Goal: Information Seeking & Learning: Understand process/instructions

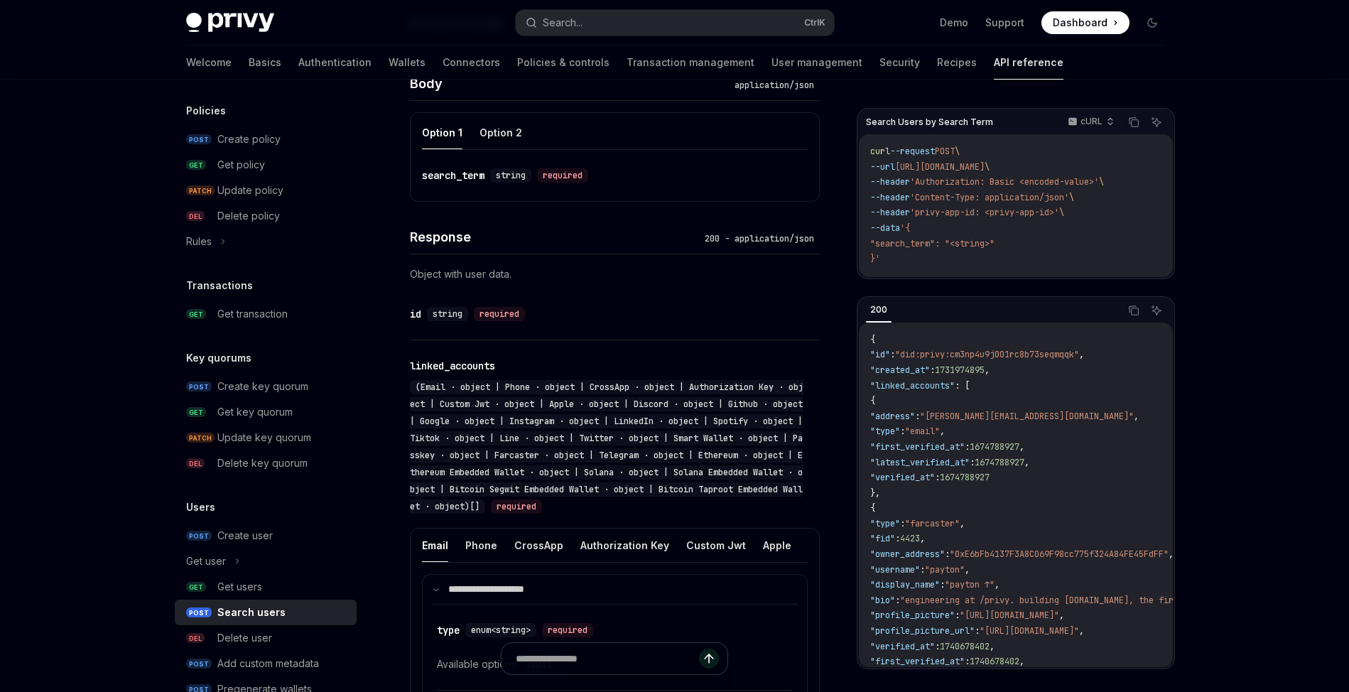
scroll to position [800, 0]
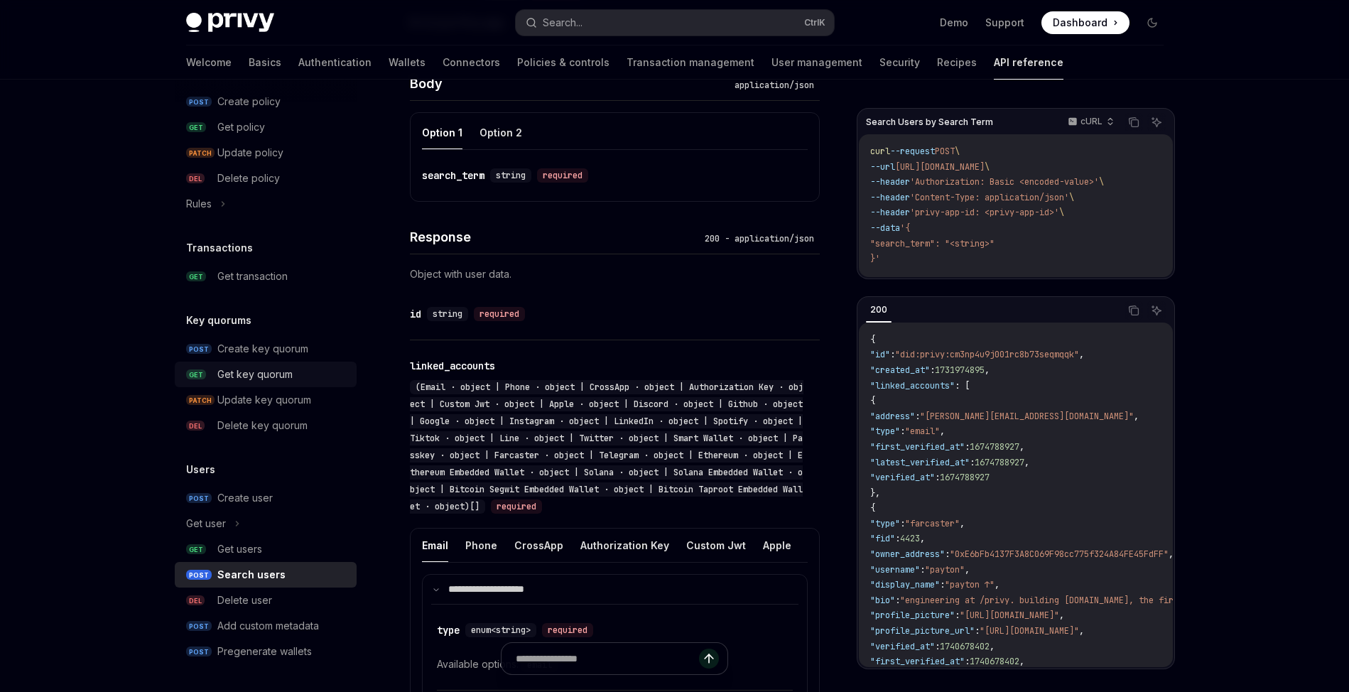
click at [287, 366] on div "Get key quorum" at bounding box center [254, 374] width 75 height 17
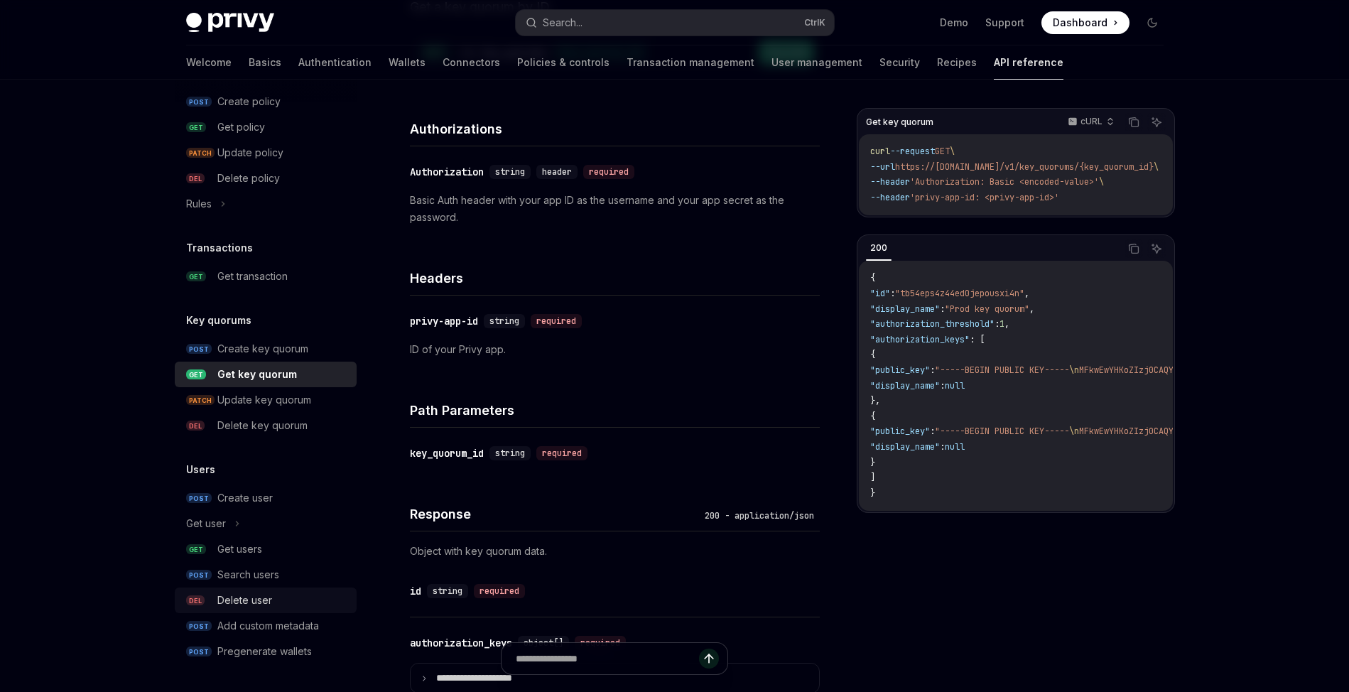
scroll to position [170, 0]
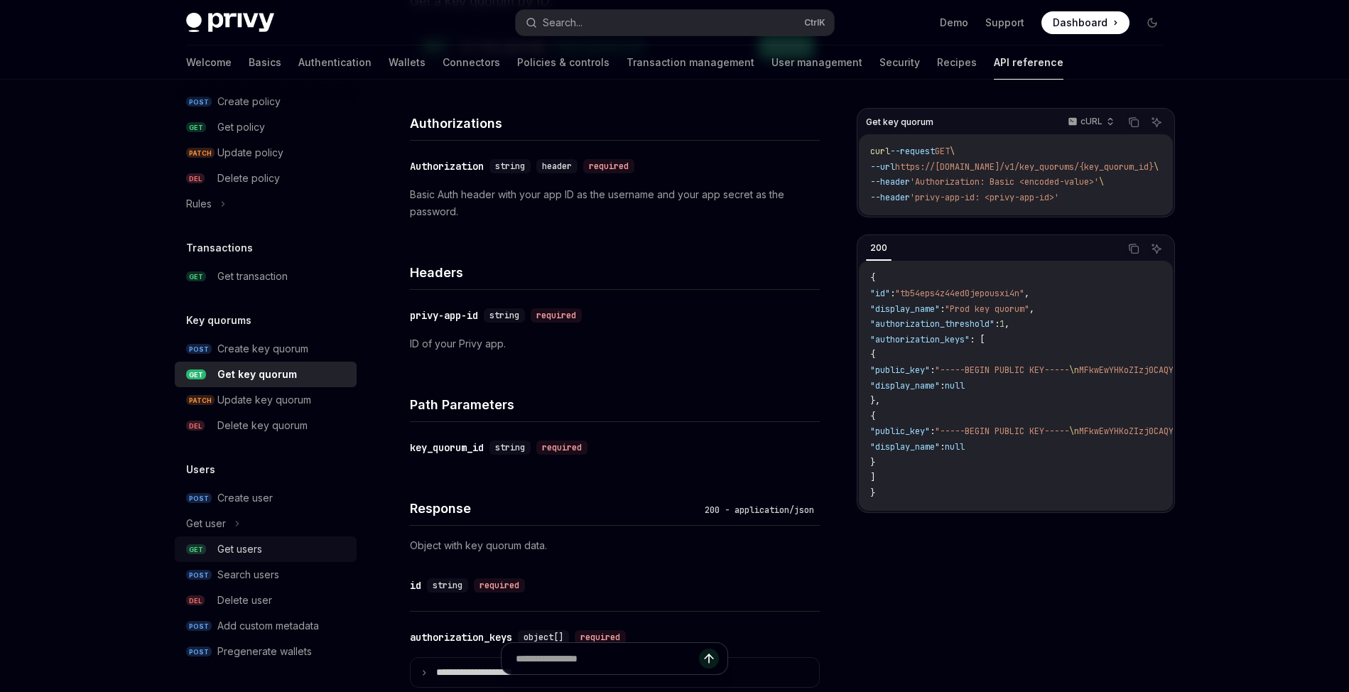
click at [249, 547] on div "Get users" at bounding box center [239, 548] width 45 height 17
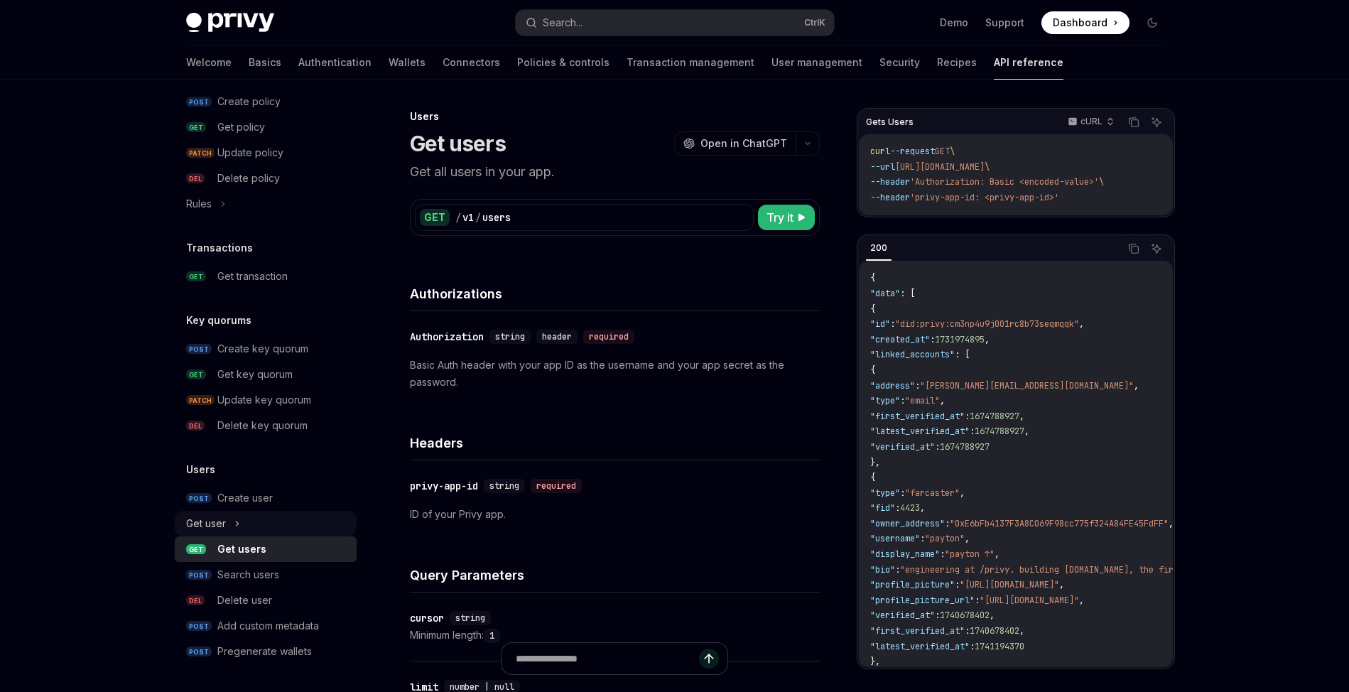
click at [261, 523] on div "Get user" at bounding box center [266, 524] width 182 height 26
type textarea "*"
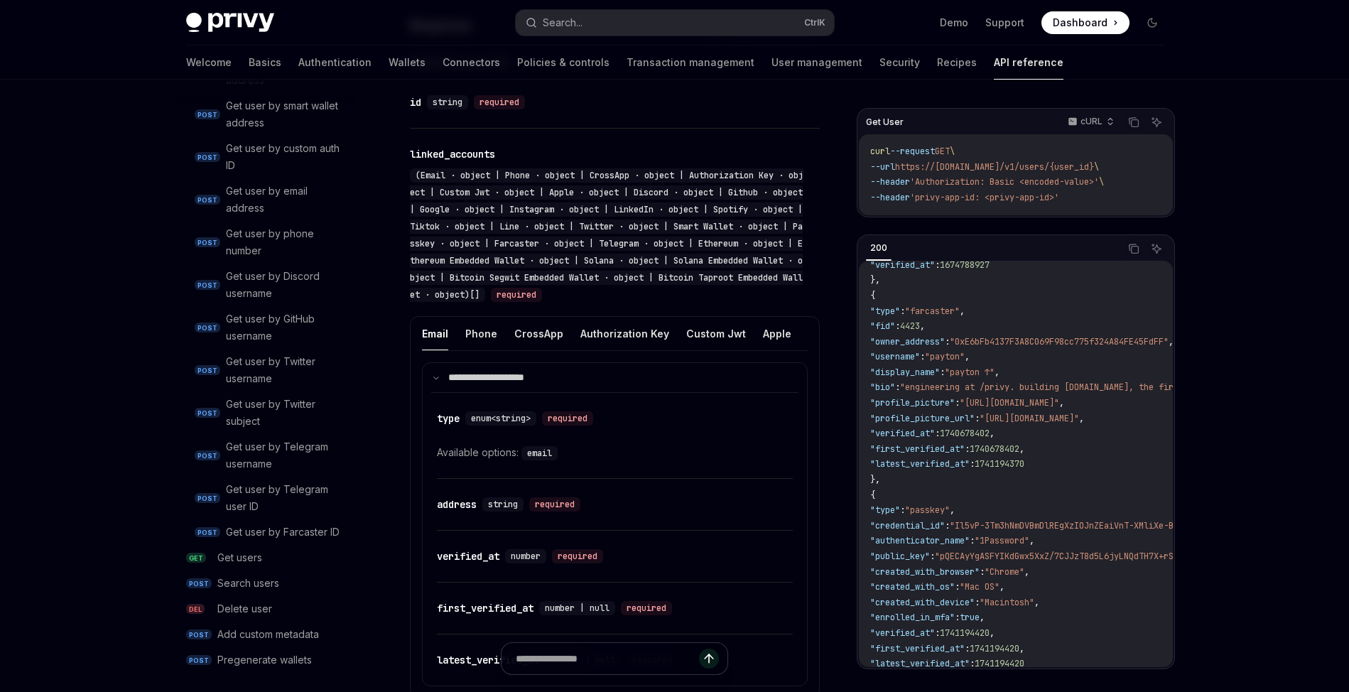
scroll to position [256, 0]
